Goal: Navigation & Orientation: Go to known website

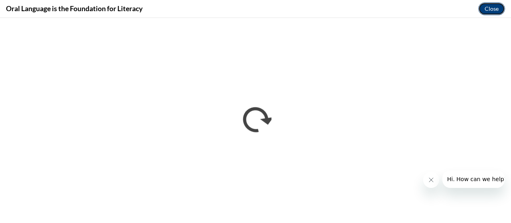
click at [492, 7] on button "Close" at bounding box center [491, 8] width 27 height 13
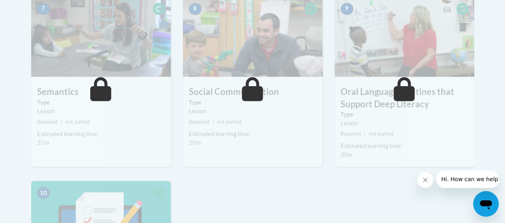
scroll to position [759, 0]
